Goal: Transaction & Acquisition: Download file/media

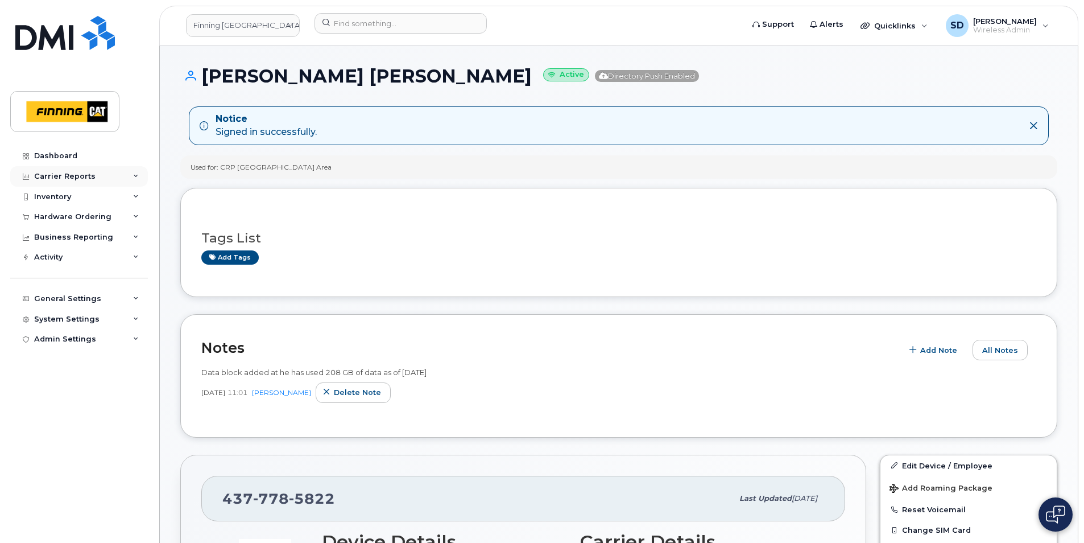
click at [54, 172] on div "Carrier Reports" at bounding box center [64, 176] width 61 height 9
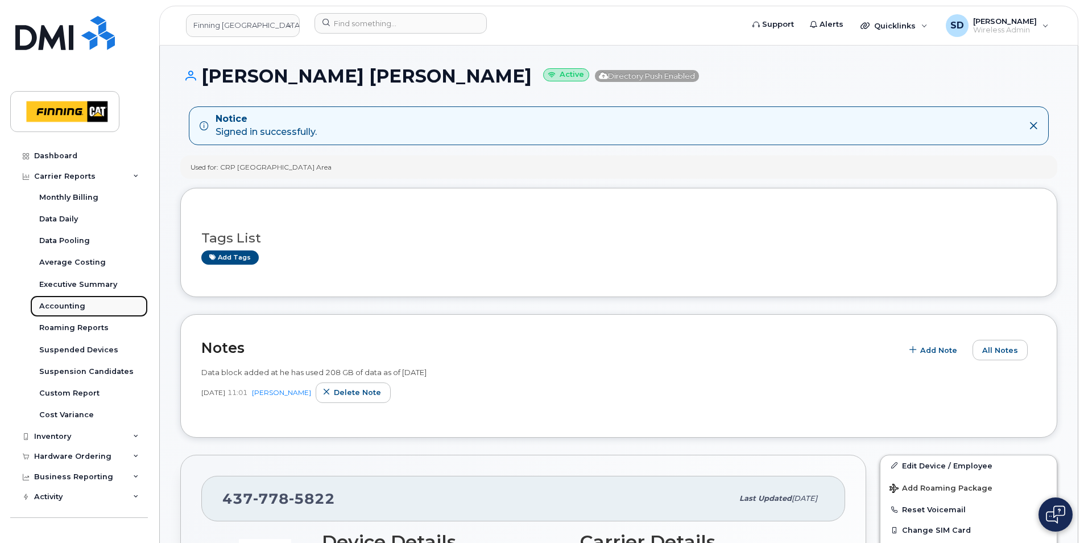
click at [66, 304] on div "Accounting" at bounding box center [62, 306] width 46 height 10
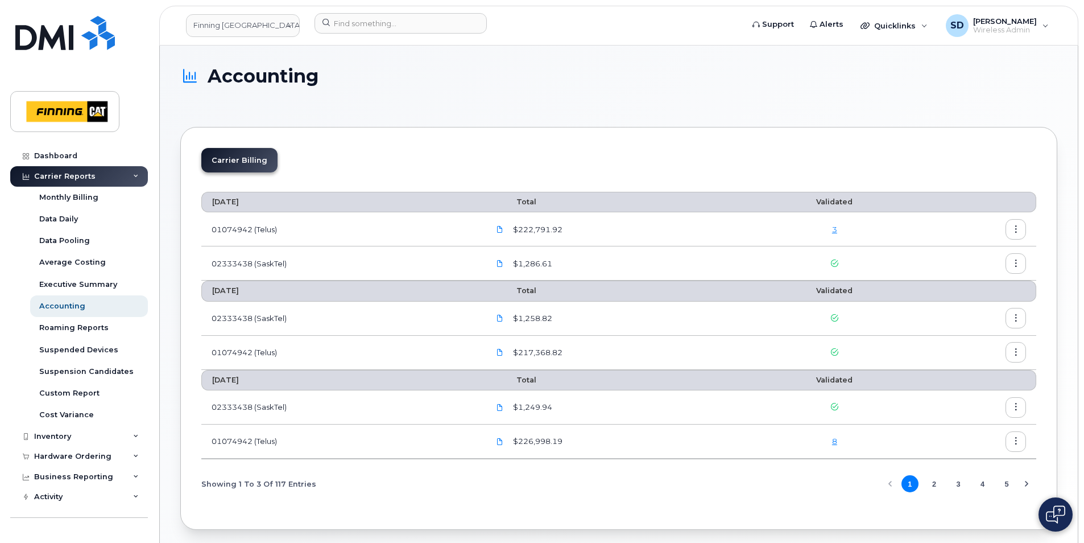
click at [1016, 262] on icon "button" at bounding box center [1015, 263] width 7 height 7
click at [972, 309] on span "Download" at bounding box center [964, 309] width 44 height 10
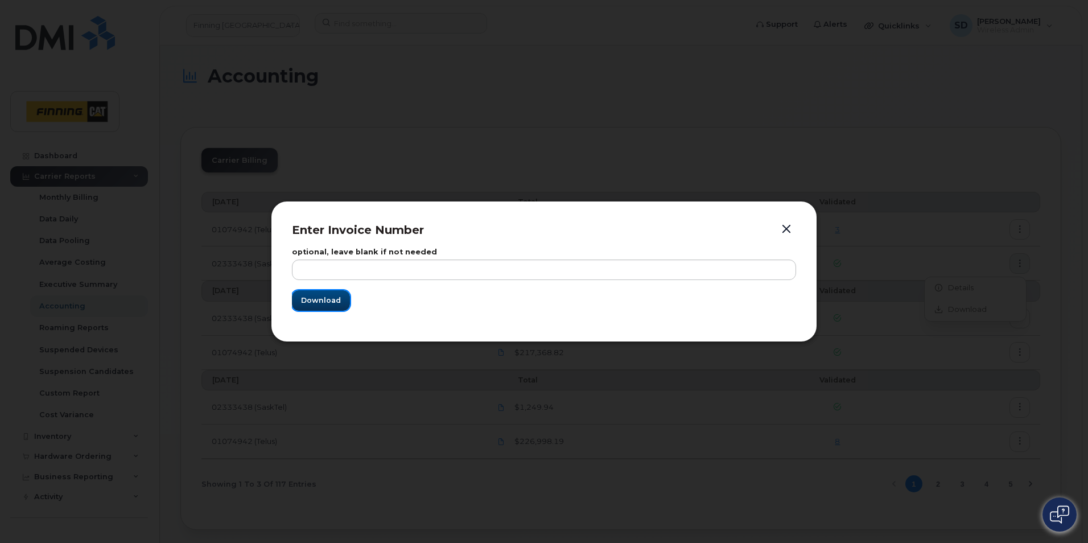
click at [314, 301] on span "Download" at bounding box center [321, 300] width 40 height 11
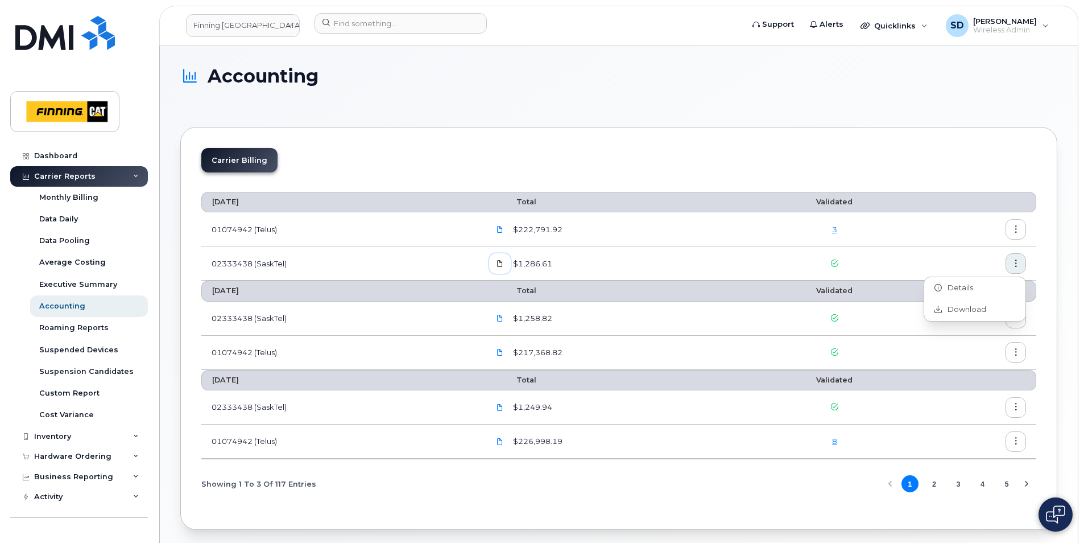
click at [501, 262] on icon at bounding box center [500, 263] width 7 height 7
click at [1021, 261] on button "button" at bounding box center [1016, 263] width 20 height 20
click at [970, 309] on span "Download" at bounding box center [964, 309] width 44 height 10
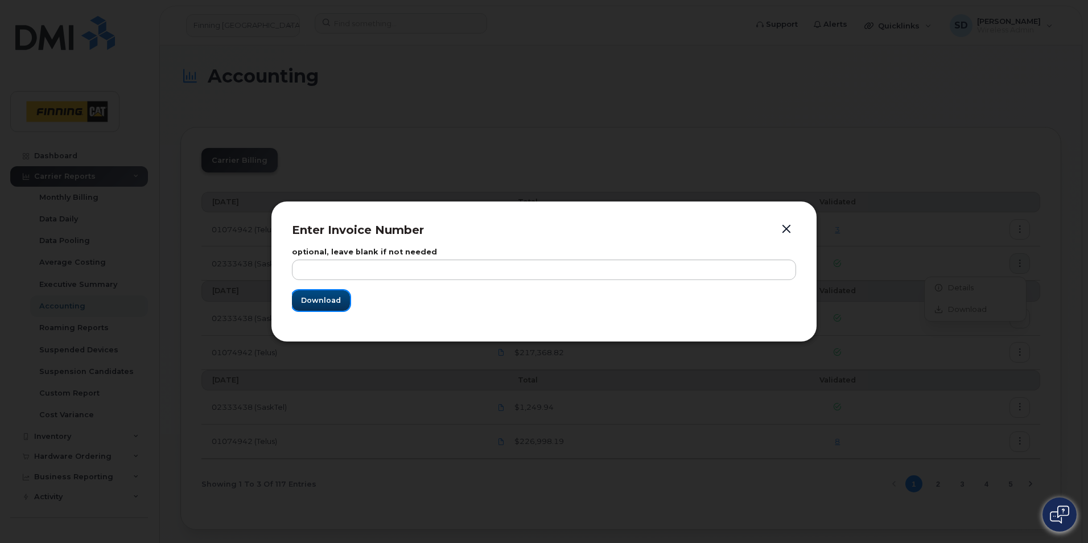
click at [322, 299] on span "Download" at bounding box center [321, 300] width 40 height 11
